Goal: Task Accomplishment & Management: Manage account settings

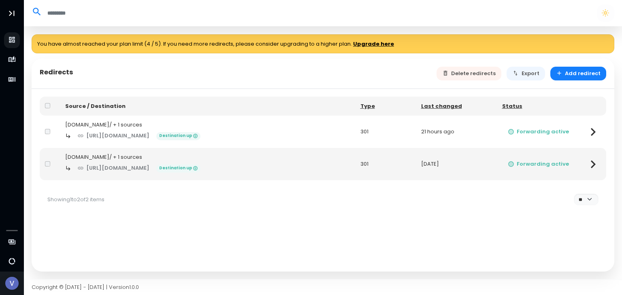
select select "**"
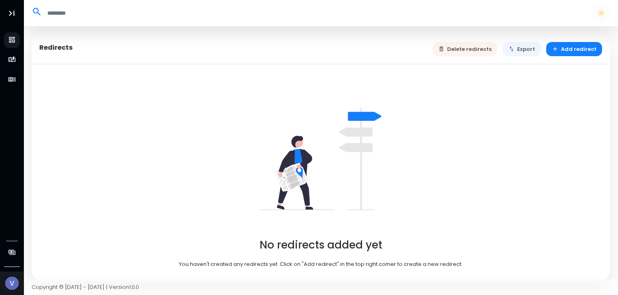
select select "**"
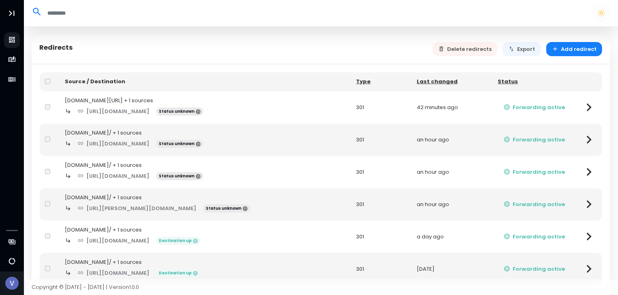
click at [182, 49] on div "Redirects Delete redirects Export Add redirect" at bounding box center [321, 49] width 578 height 30
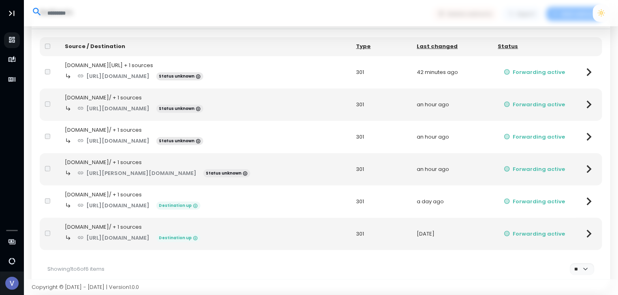
scroll to position [40, 0]
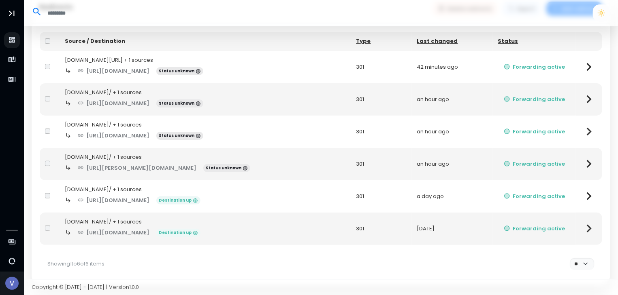
click at [78, 58] on div "[DOMAIN_NAME][URL] + 1 sources" at bounding box center [205, 60] width 280 height 8
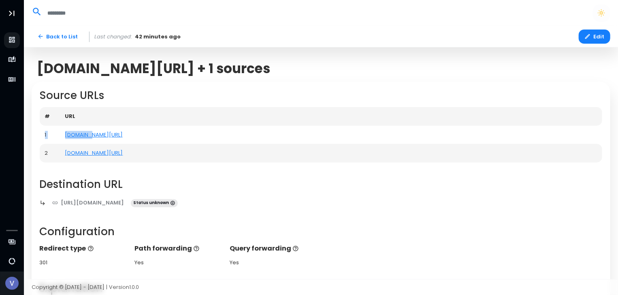
drag, startPoint x: 108, startPoint y: 125, endPoint x: 102, endPoint y: 131, distance: 8.6
click at [92, 132] on table "# URL 1 [DOMAIN_NAME][URL] 2 [DOMAIN_NAME][URL]" at bounding box center [321, 134] width 563 height 55
click at [106, 131] on td "[DOMAIN_NAME][URL]" at bounding box center [331, 135] width 542 height 19
click at [79, 133] on link "[DOMAIN_NAME][URL]" at bounding box center [94, 135] width 58 height 8
click at [81, 156] on link "[DOMAIN_NAME][URL]" at bounding box center [94, 153] width 58 height 8
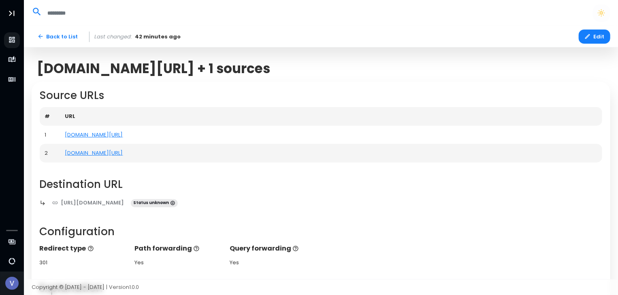
click at [243, 199] on div "[URL][DOMAIN_NAME] Status unknown Configuration Redirect type 301 Path forwardi…" at bounding box center [321, 231] width 563 height 71
drag, startPoint x: 65, startPoint y: 135, endPoint x: 104, endPoint y: 138, distance: 39.7
click at [104, 138] on td "[DOMAIN_NAME][URL]" at bounding box center [331, 135] width 542 height 19
copy link "[DOMAIN_NAME][URL]"
